Goal: Find contact information: Find contact information

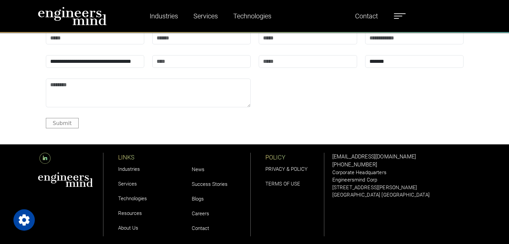
scroll to position [2209, 0]
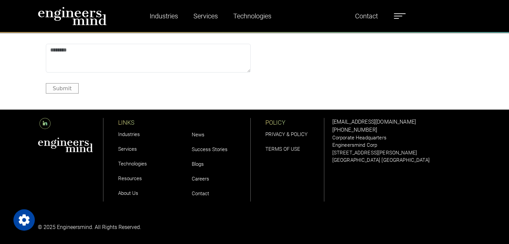
click at [130, 192] on link "About Us" at bounding box center [128, 193] width 20 height 6
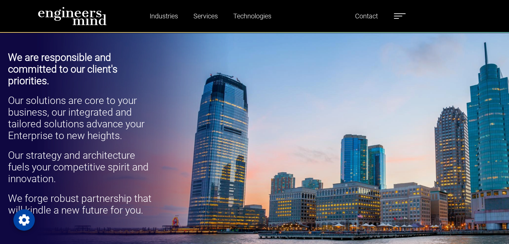
scroll to position [308, 0]
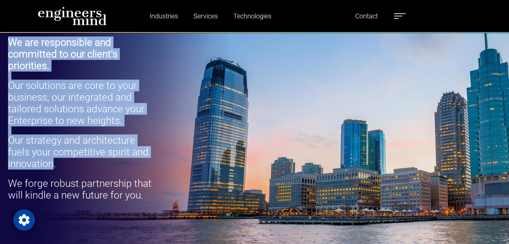
drag, startPoint x: 52, startPoint y: 164, endPoint x: 5, endPoint y: 40, distance: 132.3
click at [5, 40] on div "We are responsible and committed to our client's priorities. Our solutions are …" at bounding box center [225, 122] width 442 height 173
copy div "We are responsible and committed to our client's priorities. Our solutions are …"
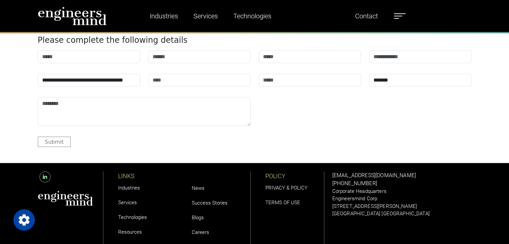
scroll to position [1960, 0]
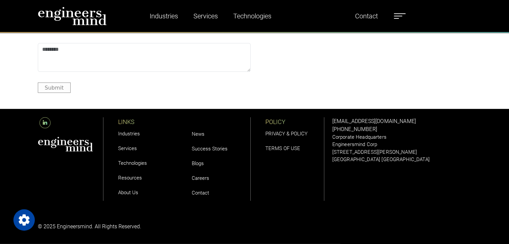
drag, startPoint x: 374, startPoint y: 129, endPoint x: 340, endPoint y: 129, distance: 34.1
click at [340, 129] on div "solutions@engineersmind.com +1 201 751 3084 Corporate Headquarters Engineersmin…" at bounding box center [401, 140] width 139 height 46
copy link "201 751 3084"
